Goal: Transaction & Acquisition: Book appointment/travel/reservation

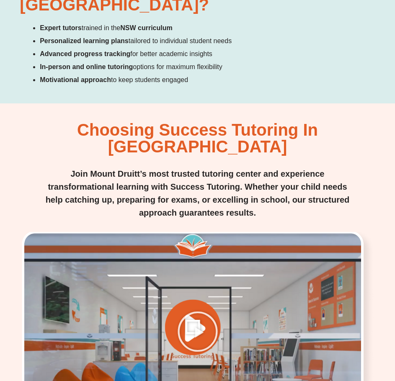
scroll to position [1467, 0]
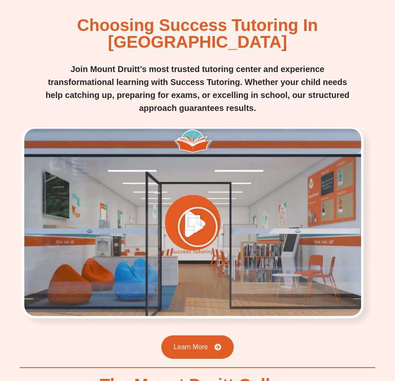
click at [188, 206] on icon "Play Video" at bounding box center [198, 227] width 42 height 42
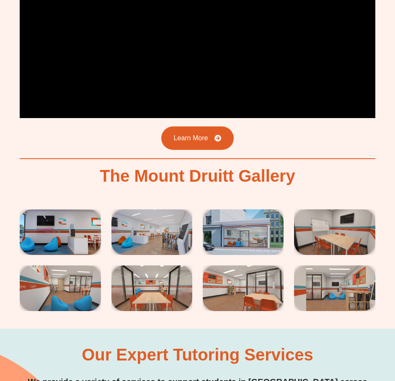
scroll to position [1760, 0]
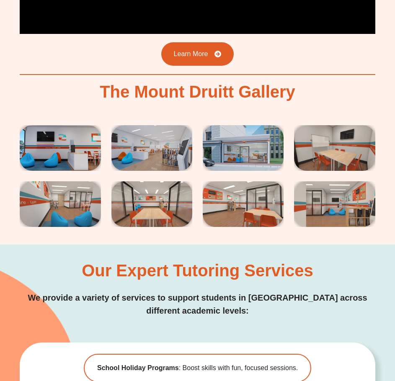
click at [52, 125] on img at bounding box center [60, 148] width 81 height 46
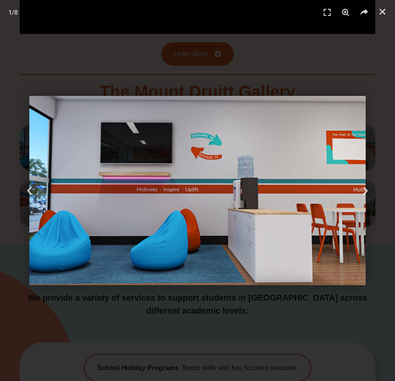
click at [363, 189] on icon "Next slide" at bounding box center [365, 191] width 10 height 10
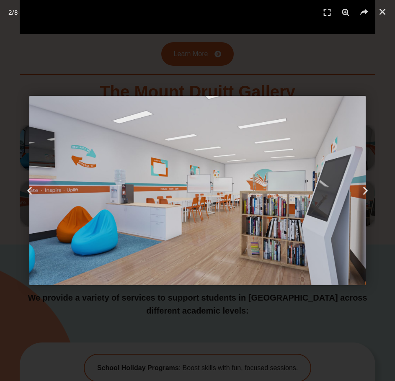
click at [363, 189] on icon "Next slide" at bounding box center [365, 191] width 10 height 10
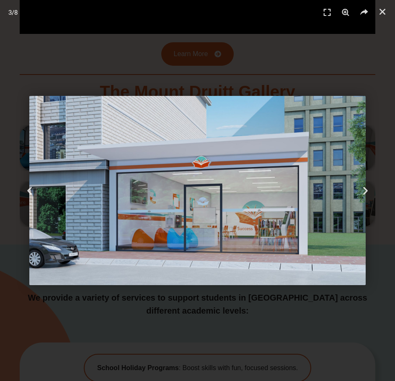
click at [363, 189] on icon "Next slide" at bounding box center [365, 191] width 10 height 10
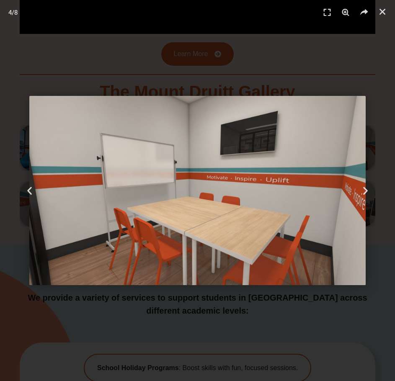
click at [363, 189] on icon "Next slide" at bounding box center [365, 191] width 10 height 10
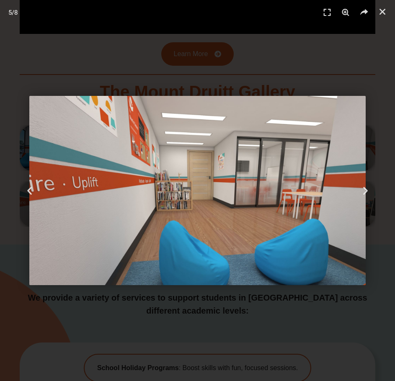
click at [363, 189] on icon "Next slide" at bounding box center [365, 191] width 10 height 10
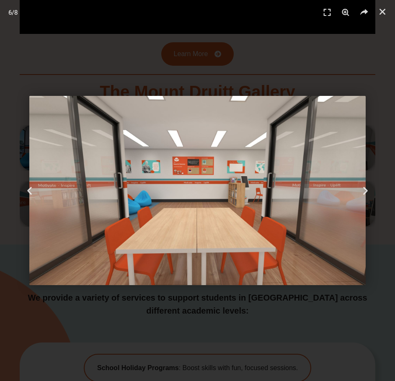
click at [363, 189] on icon "Next slide" at bounding box center [365, 191] width 10 height 10
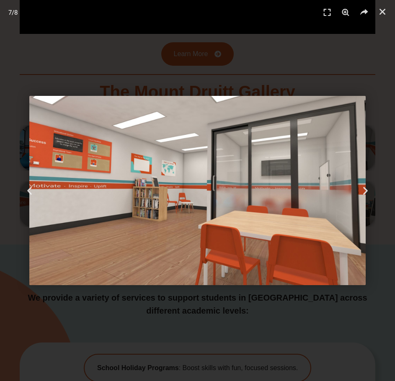
click at [363, 189] on icon "Next slide" at bounding box center [365, 191] width 10 height 10
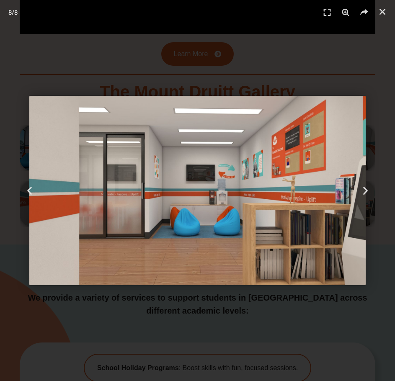
click at [363, 189] on icon "Next slide" at bounding box center [365, 191] width 10 height 10
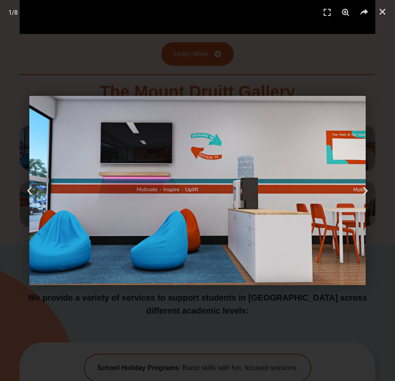
click at [363, 189] on icon "Next slide" at bounding box center [365, 191] width 10 height 10
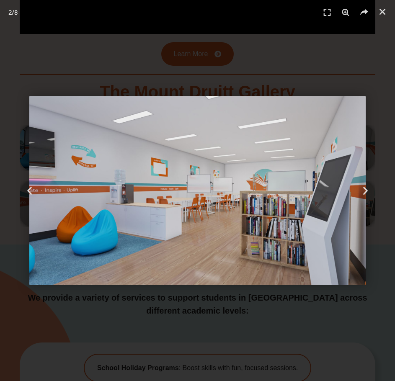
click at [363, 189] on icon "Next slide" at bounding box center [365, 191] width 10 height 10
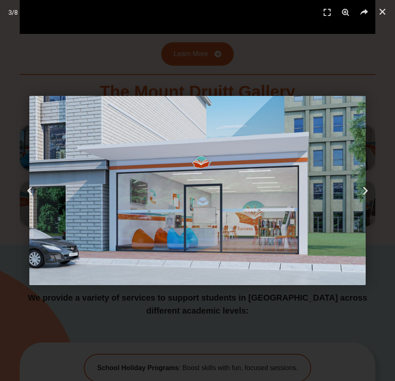
click at [277, 72] on div "3 / 8" at bounding box center [197, 190] width 337 height 323
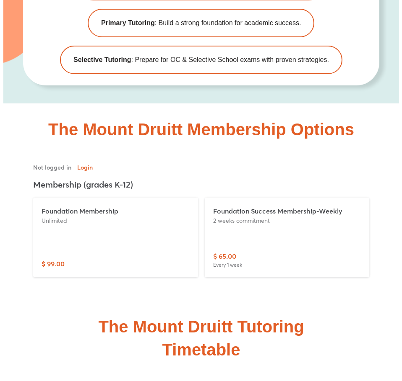
scroll to position [2305, 0]
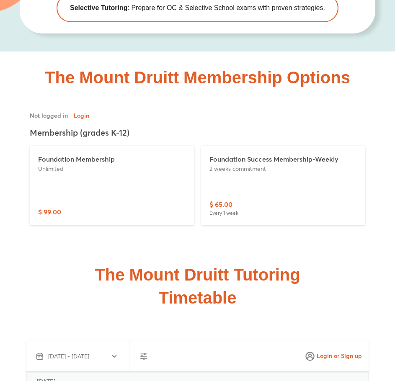
click at [83, 154] on p "Foundation Membership" at bounding box center [112, 159] width 148 height 10
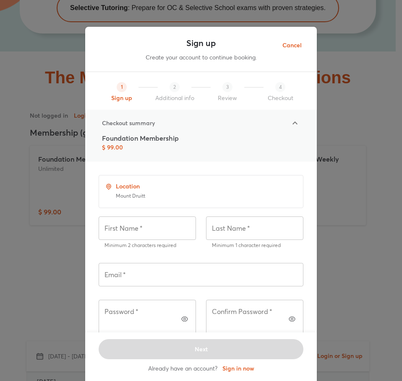
click at [301, 126] on div at bounding box center [295, 123] width 20 height 20
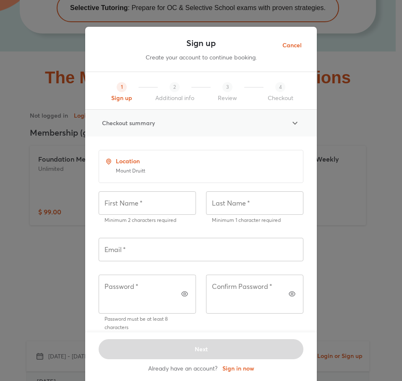
click at [301, 124] on div at bounding box center [295, 123] width 20 height 20
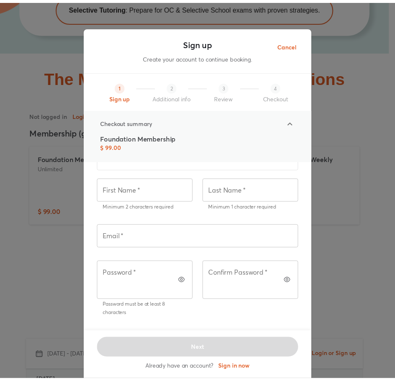
scroll to position [69, 0]
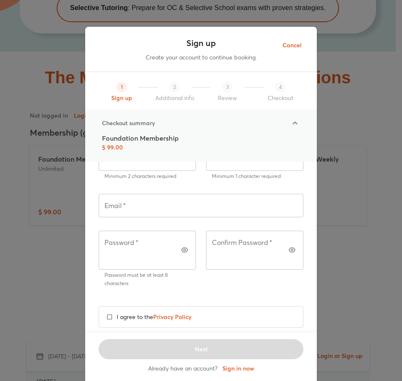
click at [389, 171] on div "Sign up Create your account to continue booking. 1 Sign up 2 Additional info 3 …" at bounding box center [201, 190] width 402 height 381
click at [294, 40] on span "Cancel" at bounding box center [291, 45] width 19 height 10
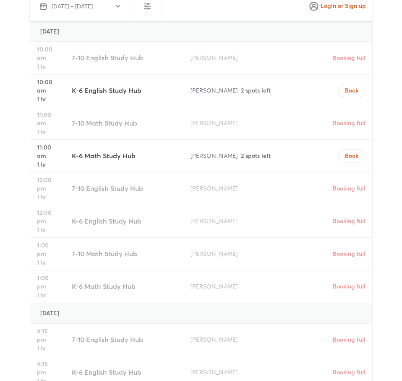
scroll to position [2641, 0]
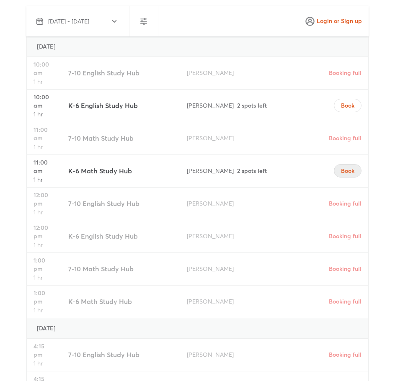
click at [352, 167] on span "Book" at bounding box center [347, 171] width 13 height 8
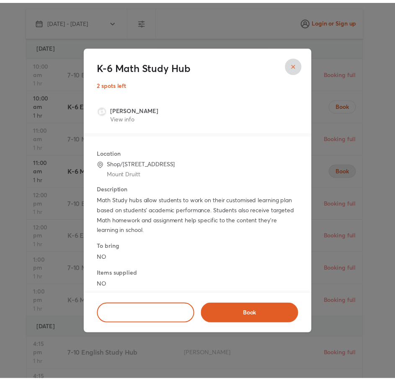
scroll to position [31, 0]
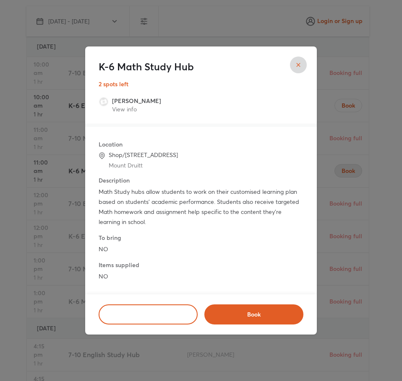
click at [228, 309] on button "Book" at bounding box center [253, 315] width 99 height 20
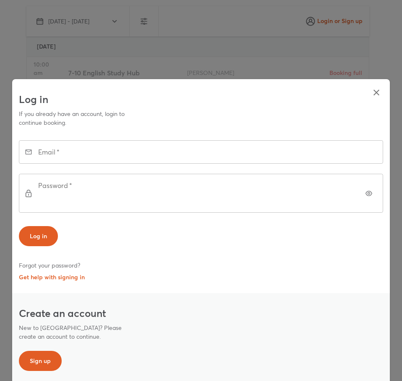
click at [378, 98] on icon "button" at bounding box center [376, 93] width 10 height 10
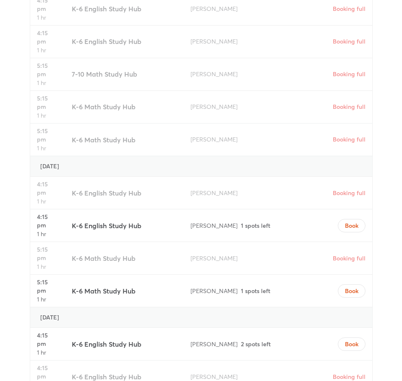
scroll to position [3060, 0]
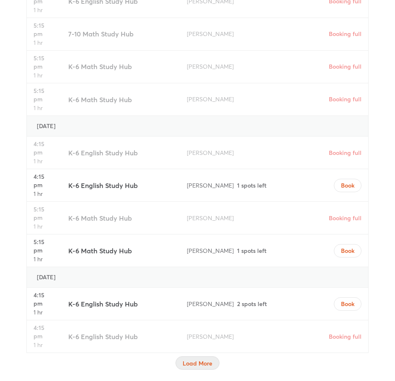
click at [184, 360] on span "Load More" at bounding box center [198, 364] width 30 height 8
drag, startPoint x: 221, startPoint y: 194, endPoint x: 187, endPoint y: 199, distance: 34.7
click at [187, 291] on div "[PERSON_NAME]" at bounding box center [212, 304] width 56 height 26
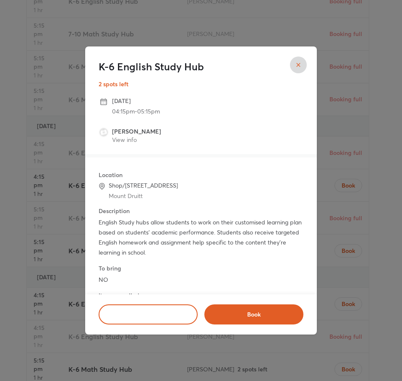
drag, startPoint x: 149, startPoint y: 130, endPoint x: 107, endPoint y: 132, distance: 41.9
click at [107, 132] on li "Najiya Afnan View info" at bounding box center [200, 137] width 205 height 22
drag, startPoint x: 122, startPoint y: 139, endPoint x: 287, endPoint y: 124, distance: 165.4
click at [287, 124] on ul "Najiya Afnan View info" at bounding box center [200, 136] width 205 height 29
click at [125, 135] on strong "[PERSON_NAME]" at bounding box center [136, 131] width 49 height 8
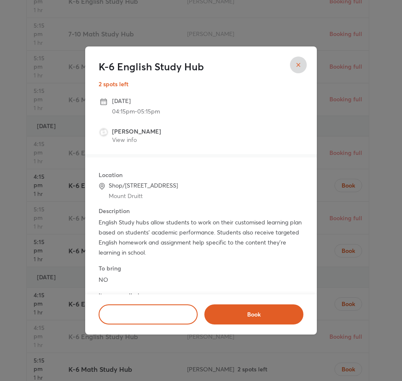
click at [125, 137] on link "View info" at bounding box center [124, 140] width 25 height 8
